Goal: Task Accomplishment & Management: Manage account settings

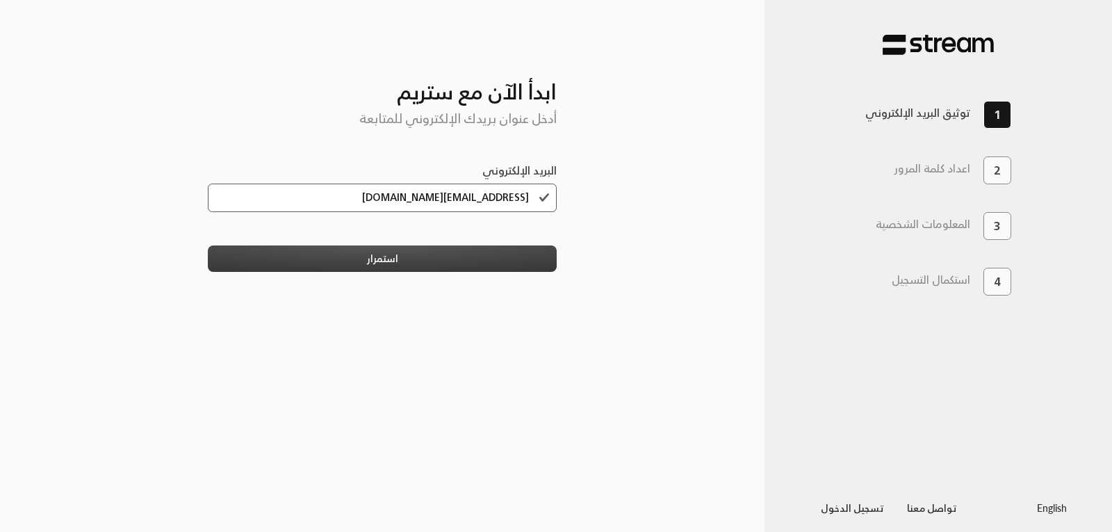
click at [431, 253] on button "استمرار" at bounding box center [383, 258] width 350 height 26
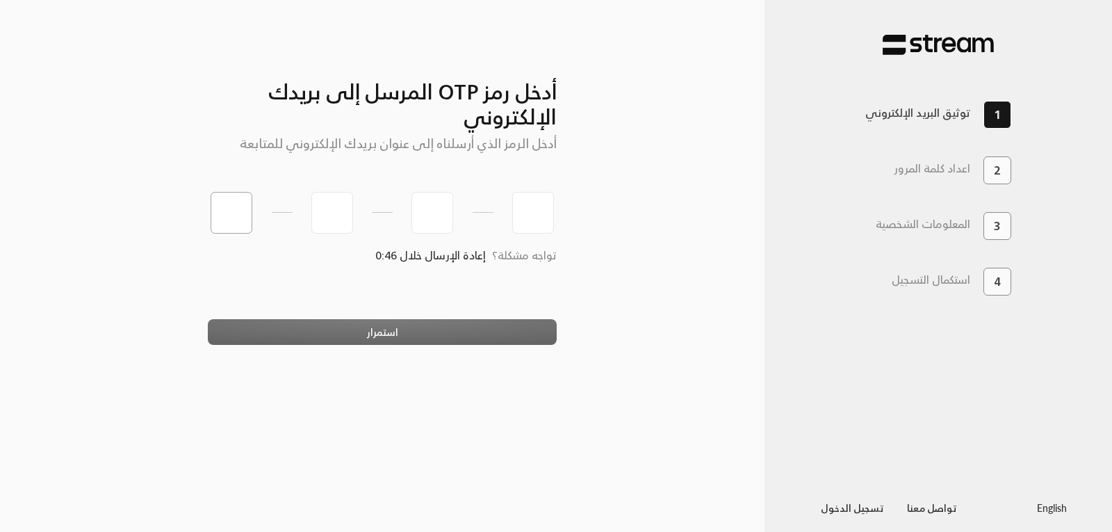
type input "8"
type input "4"
type input "7"
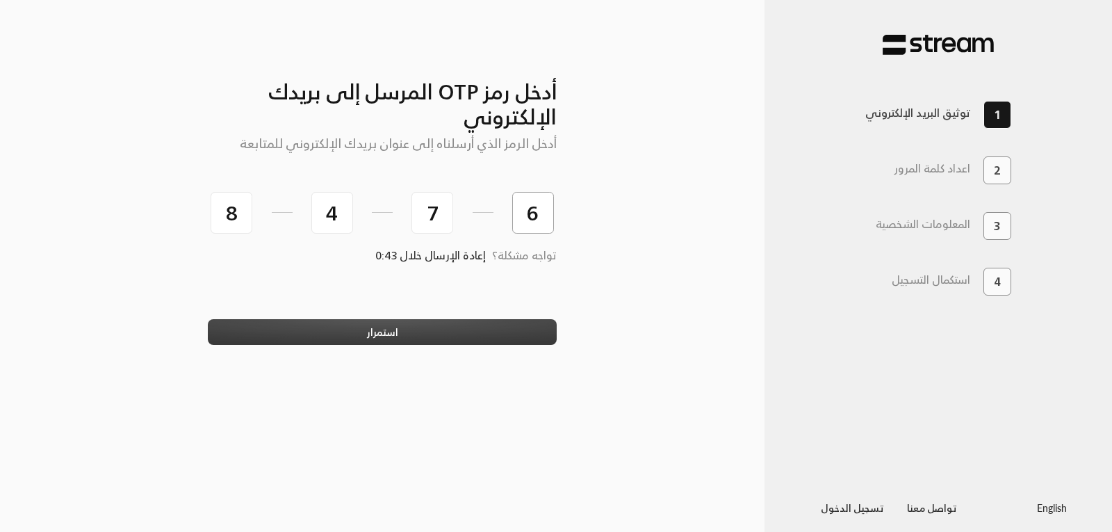
type input "6"
click at [375, 330] on button "استمرار" at bounding box center [383, 332] width 350 height 26
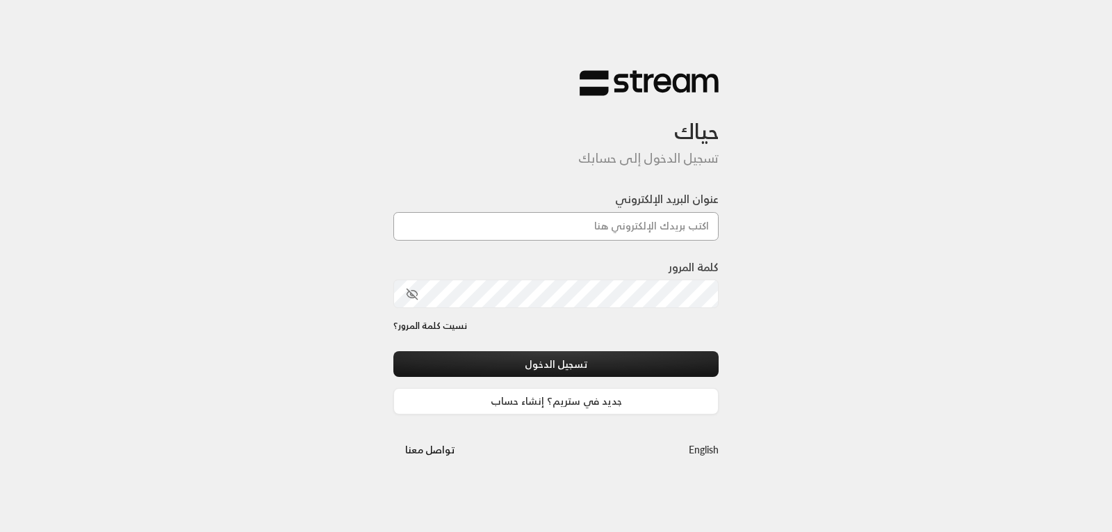
click at [583, 225] on input "عنوان البريد الإلكتروني" at bounding box center [556, 226] width 325 height 29
type input "[EMAIL_ADDRESS][DOMAIN_NAME]"
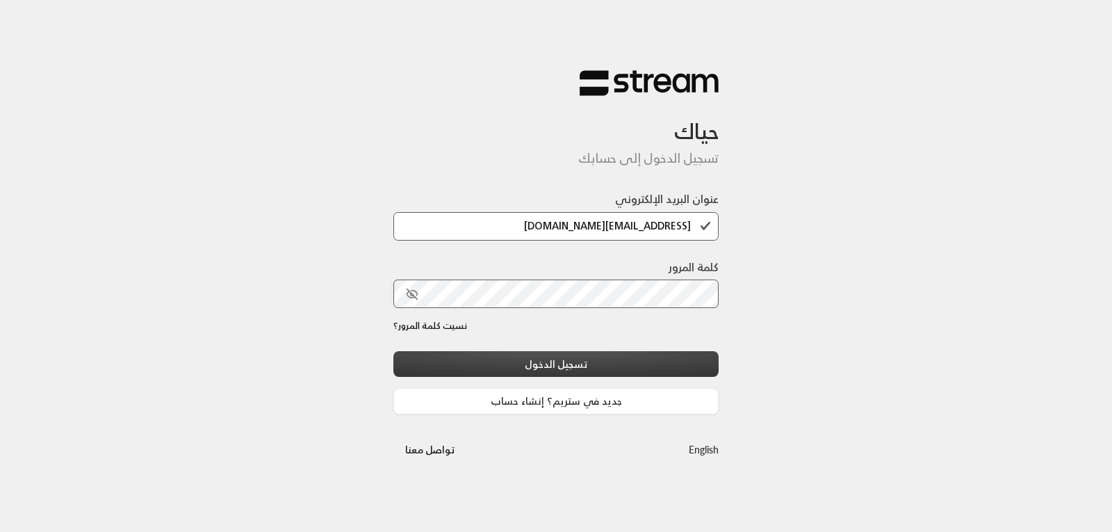
click at [563, 358] on button "تسجيل الدخول" at bounding box center [556, 364] width 325 height 26
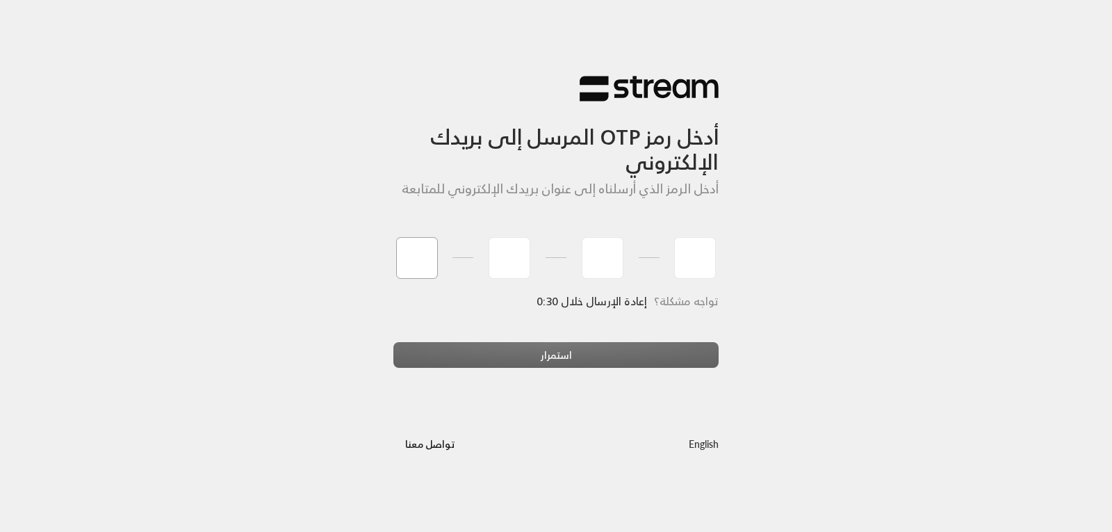
type input "6"
type input "0"
type input "2"
type input "3"
click at [548, 352] on div "استمرار" at bounding box center [556, 361] width 325 height 38
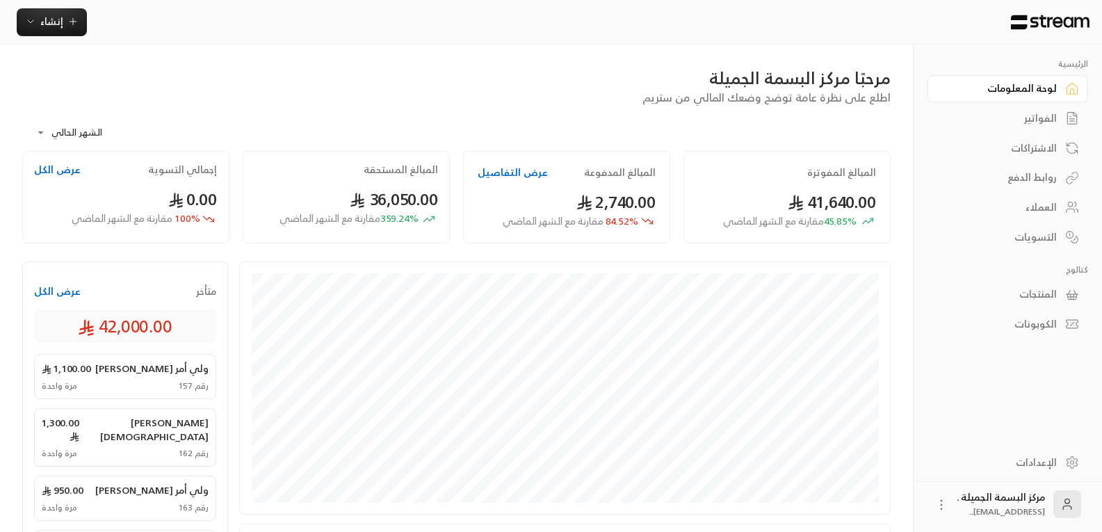
click at [1046, 204] on div "العملاء" at bounding box center [1001, 207] width 112 height 14
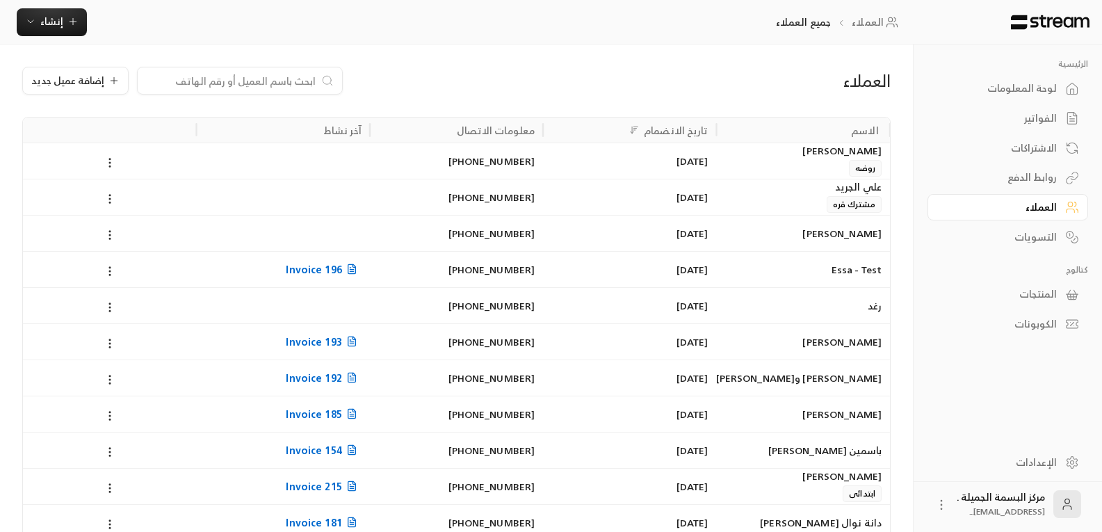
click at [820, 154] on div "لانا عبدالعزيزالعويس" at bounding box center [803, 150] width 156 height 15
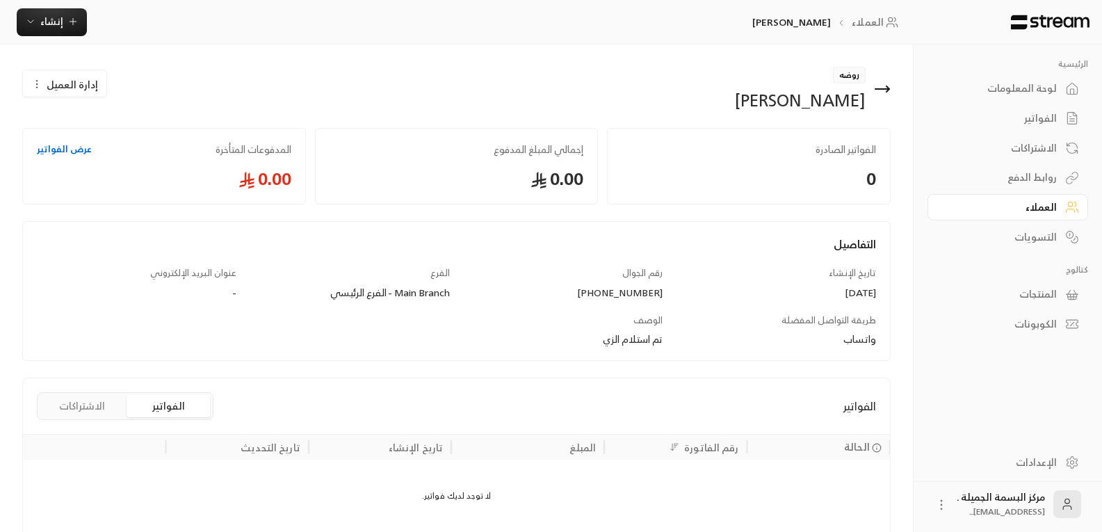
click at [75, 82] on span "إدارة العميل" at bounding box center [72, 84] width 51 height 15
click at [75, 120] on link "تعديل" at bounding box center [75, 125] width 86 height 25
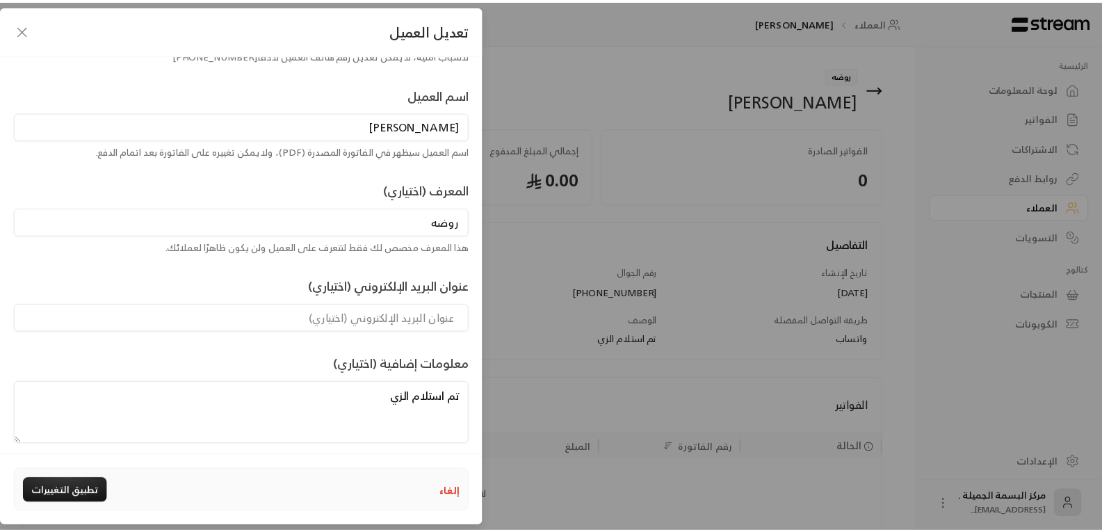
scroll to position [95, 0]
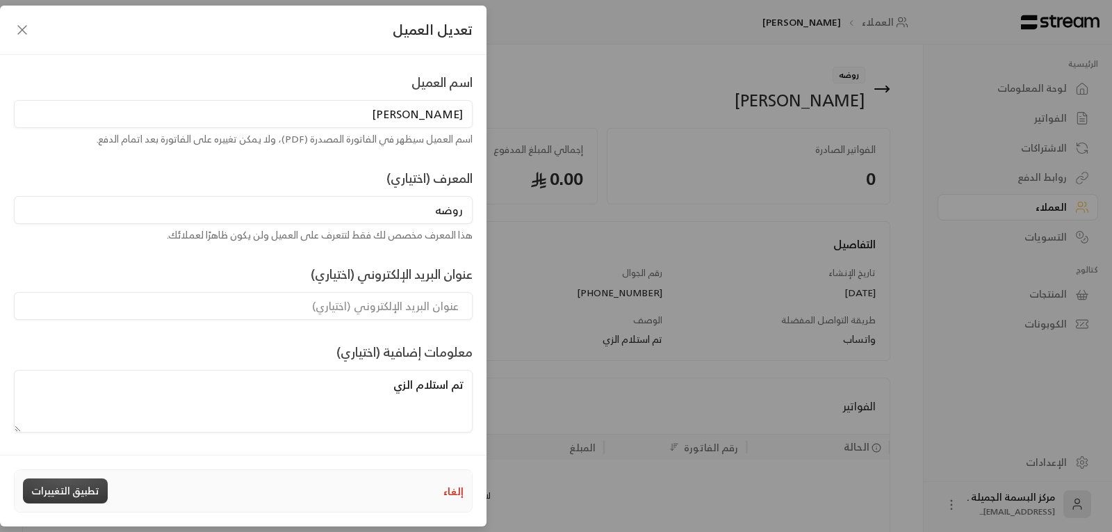
click at [56, 489] on button "تطبيق التغييرات" at bounding box center [65, 490] width 85 height 25
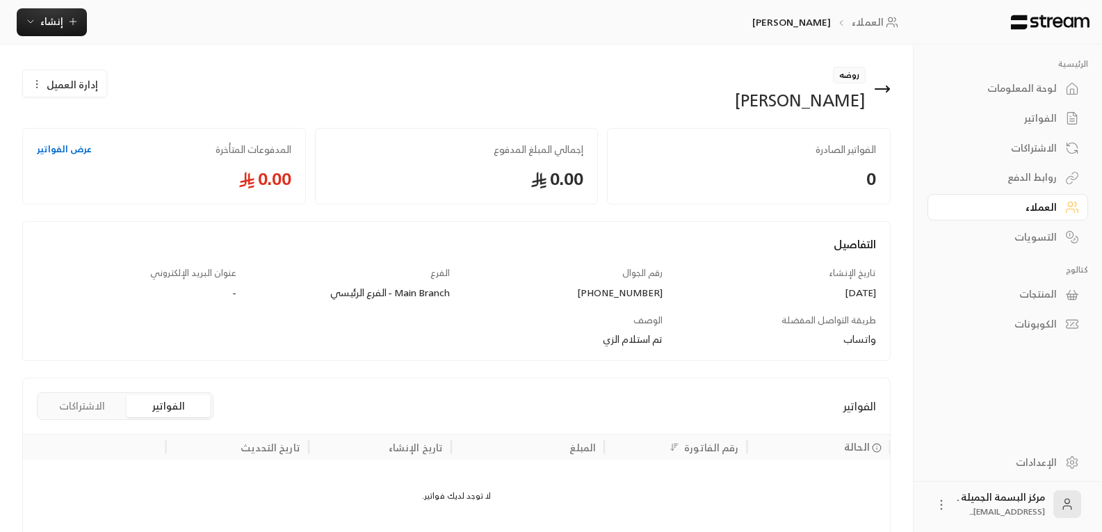
click at [852, 446] on span "الحالة" at bounding box center [857, 446] width 26 height 15
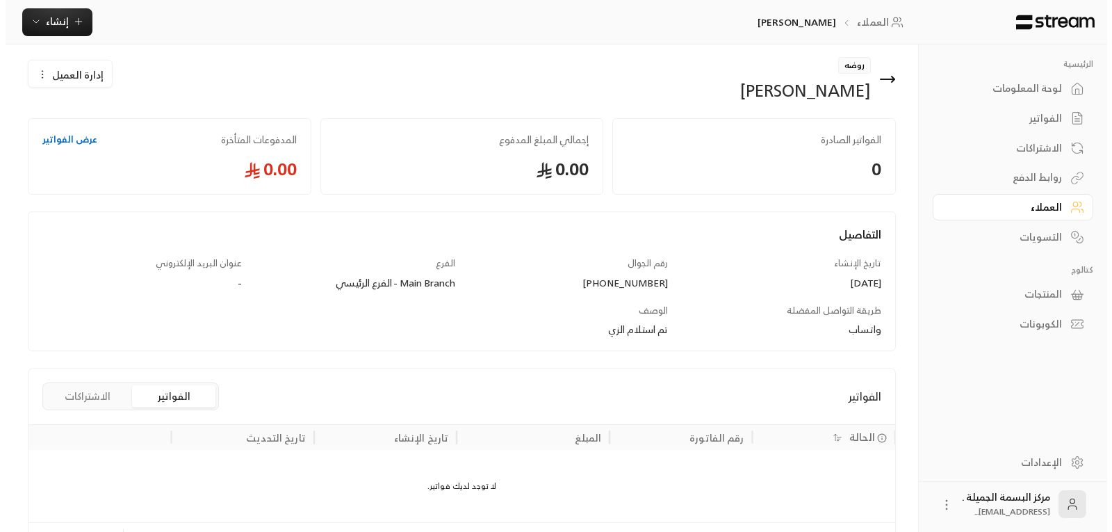
scroll to position [0, 0]
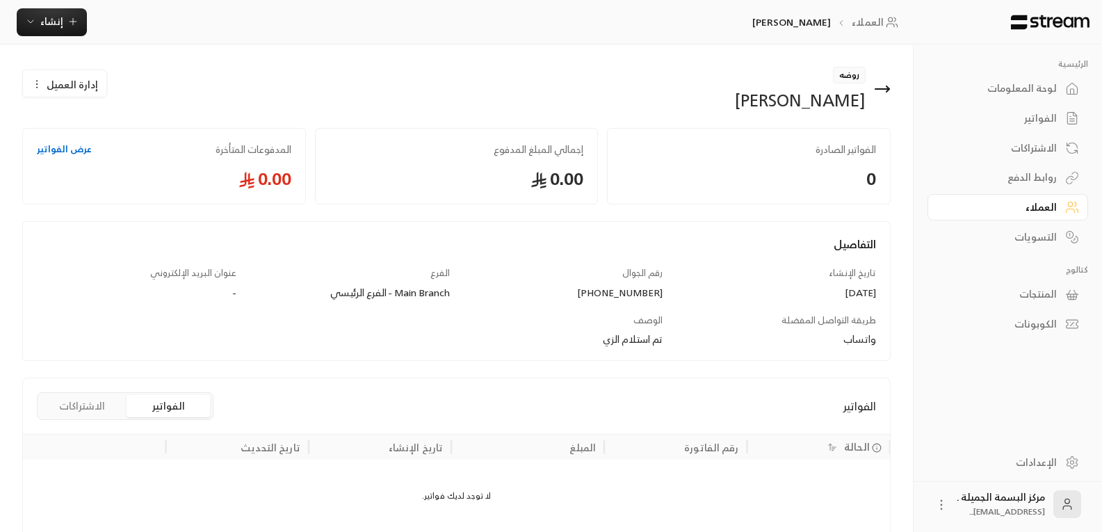
click at [32, 86] on icon "button" at bounding box center [36, 84] width 11 height 11
click at [102, 129] on span "تعديل" at bounding box center [99, 124] width 26 height 11
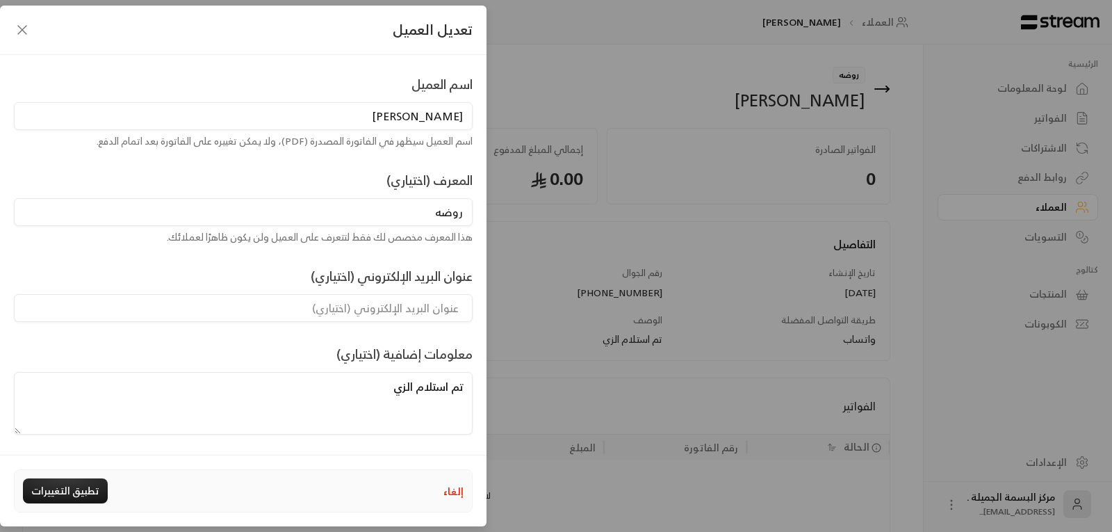
scroll to position [95, 0]
click at [19, 32] on icon "button" at bounding box center [22, 30] width 17 height 17
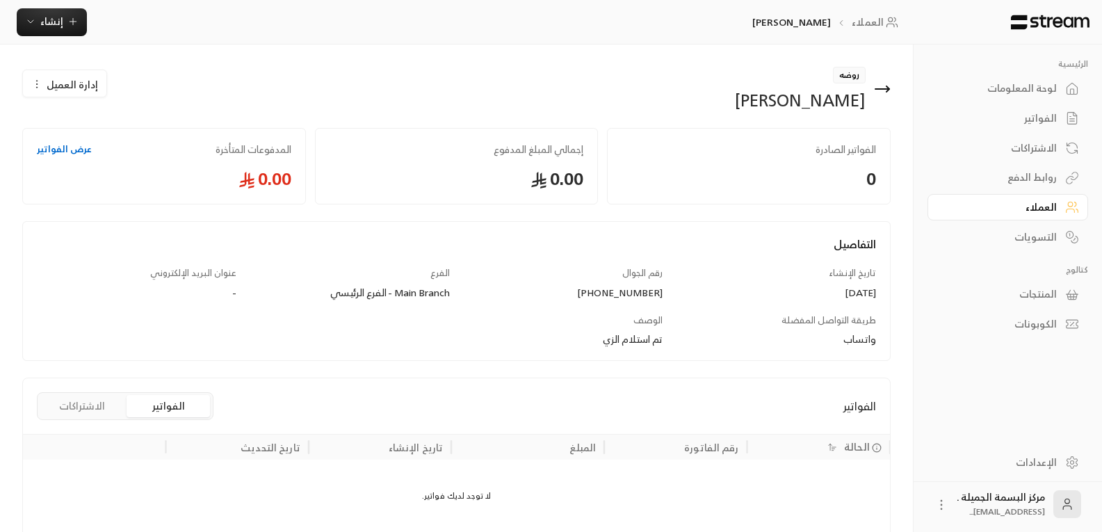
click at [806, 111] on div "لانا عبدالعزيزالعويس" at bounding box center [800, 100] width 131 height 22
click at [805, 104] on div "لانا عبدالعزيزالعويس" at bounding box center [800, 100] width 131 height 22
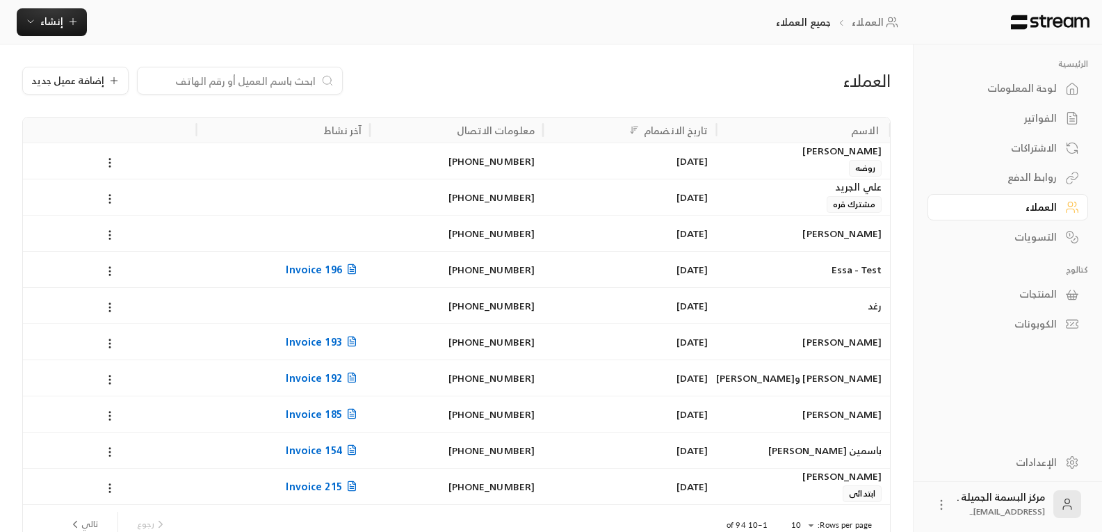
click at [1025, 150] on div "الاشتراكات" at bounding box center [1001, 148] width 112 height 14
